Goal: Find specific page/section: Find specific page/section

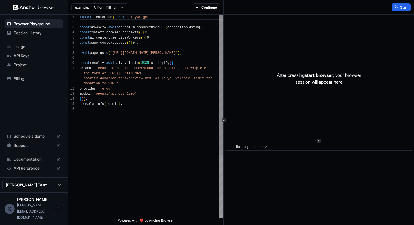
scroll to position [51, 0]
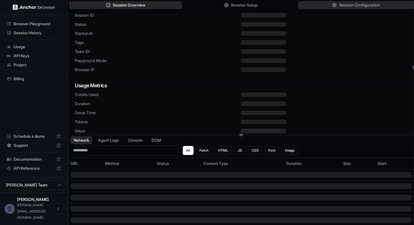
click at [362, 5] on span "Session Configuration" at bounding box center [359, 5] width 41 height 6
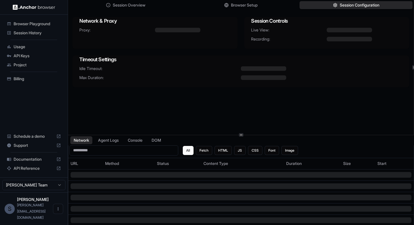
click at [48, 197] on html "Browser Playground Session History Usage API Keys Project Billing Schedule a de…" at bounding box center [207, 116] width 414 height 232
click at [146, 99] on html "Browser Playground Session History Usage API Keys Project Billing Schedule a de…" at bounding box center [207, 116] width 414 height 232
